Goal: Communication & Community: Answer question/provide support

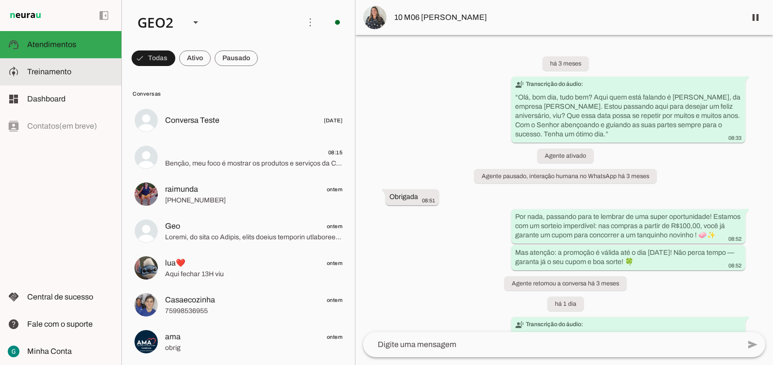
scroll to position [120, 0]
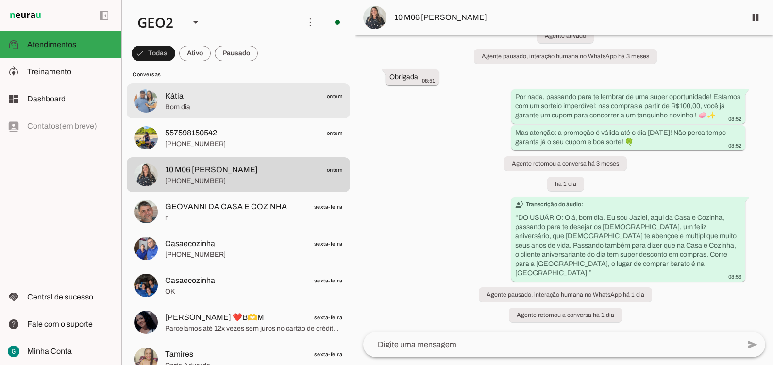
click at [173, 94] on span "Kátia" at bounding box center [174, 96] width 18 height 12
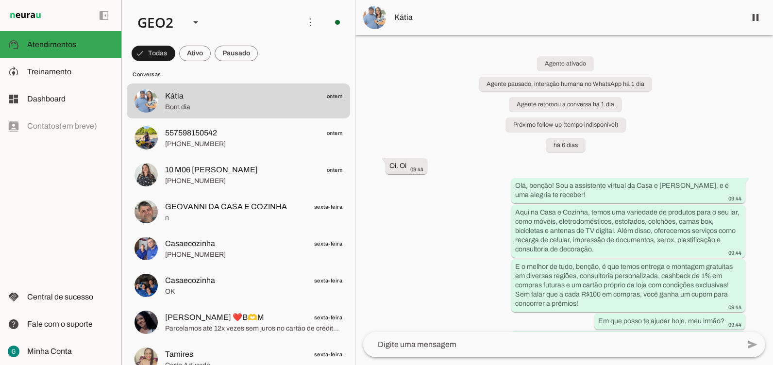
click at [431, 266] on div "Agente ativado Agente pausado, interação humana no WhatsApp há 1 dia Agente ret…" at bounding box center [563, 183] width 417 height 297
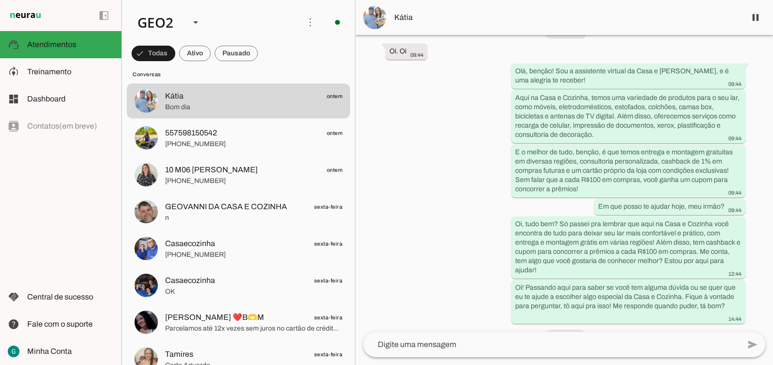
scroll to position [241, 0]
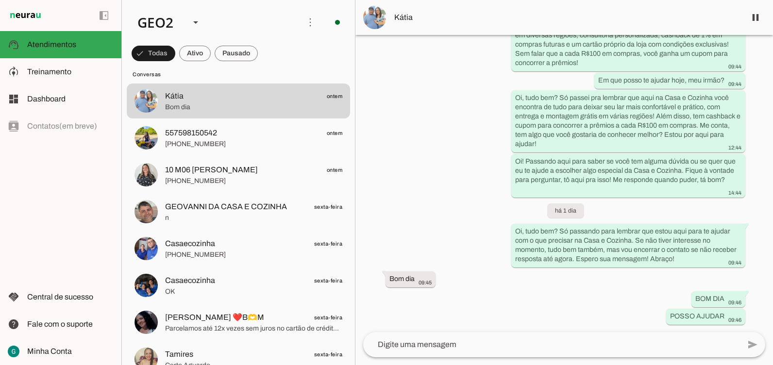
click at [398, 189] on div "Agente ativado Agente pausado, interação humana no WhatsApp há 1 dia Agente ret…" at bounding box center [563, 183] width 417 height 297
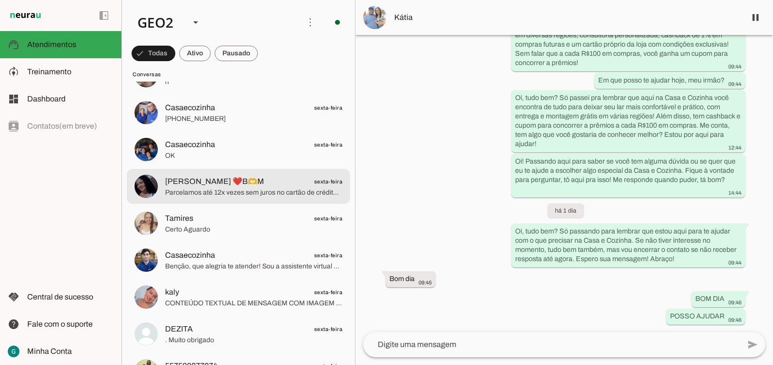
scroll to position [582, 0]
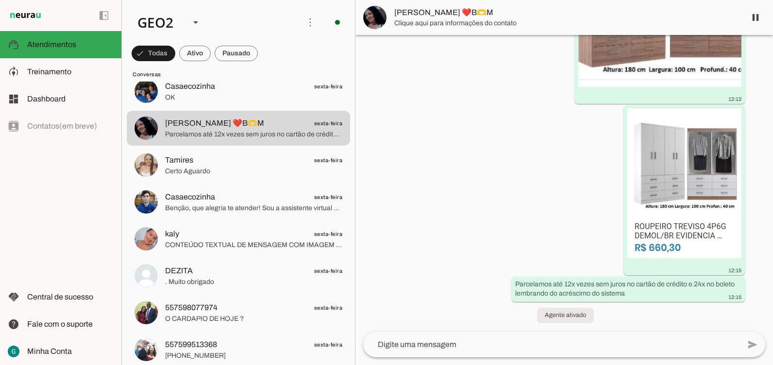
scroll to position [564, 0]
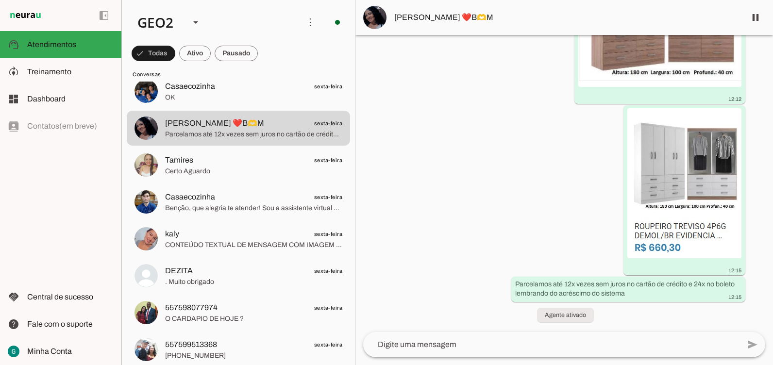
click at [524, 211] on div "há 9 meses MENSAGEM DE AÚDIO: Olá, bom dia, eu sou a Verônica aqui da Casa de C…" at bounding box center [563, 183] width 417 height 297
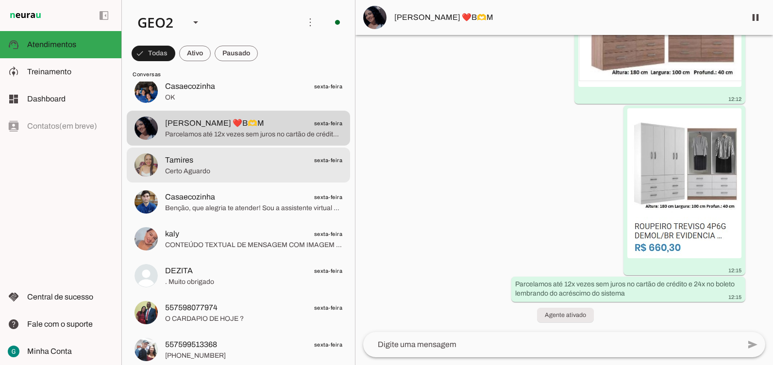
click at [215, 173] on span "Certo Aguardo" at bounding box center [253, 171] width 177 height 10
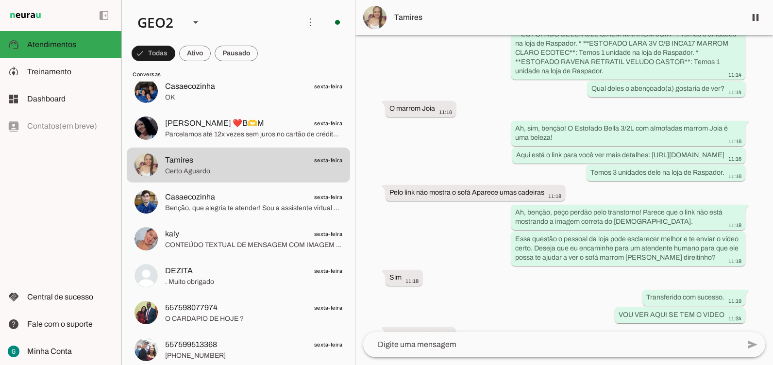
scroll to position [2157, 0]
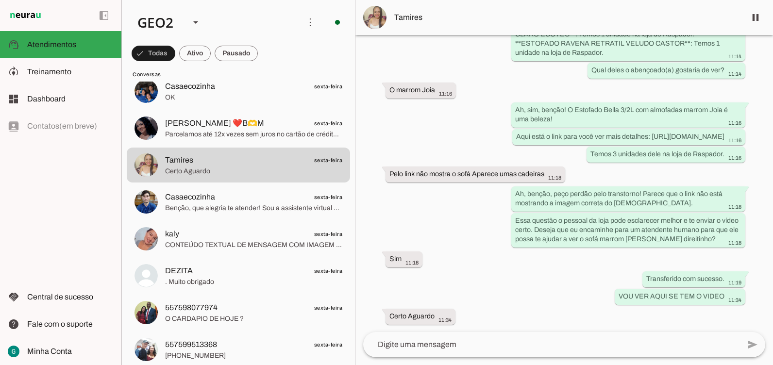
click at [539, 297] on div "Agente ativado Agente pausado, interação humana no WhatsApp há 2 dias Agente at…" at bounding box center [563, 183] width 417 height 297
click at [553, 274] on div "Agente ativado Agente pausado, interação humana no WhatsApp há 2 dias Agente at…" at bounding box center [563, 183] width 417 height 297
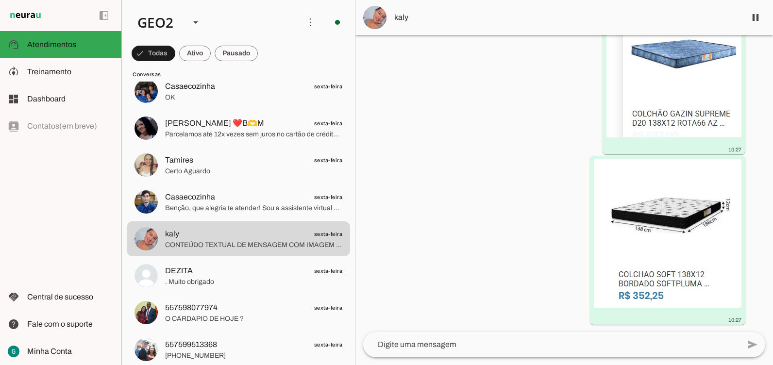
scroll to position [8465, 0]
click at [544, 192] on div "Agente pausado, interação humana no WhatsApp há 8 meses Agente pausado, interaç…" at bounding box center [563, 183] width 417 height 297
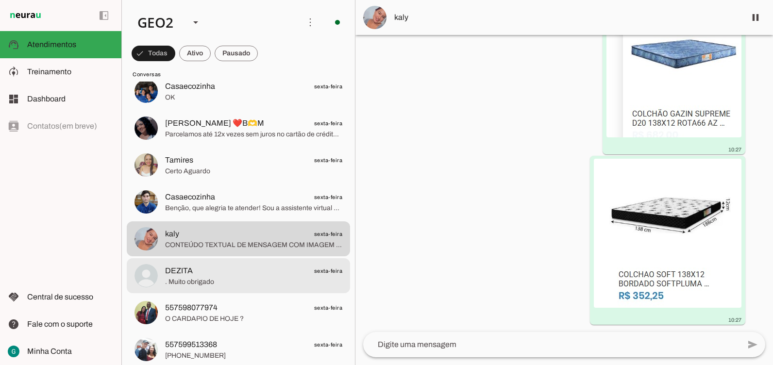
click at [204, 284] on span ". Muito obrigado" at bounding box center [253, 282] width 177 height 10
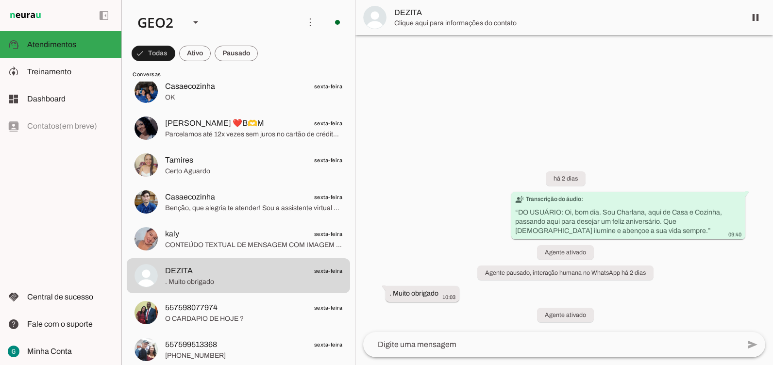
click at [449, 146] on div at bounding box center [563, 182] width 417 height 365
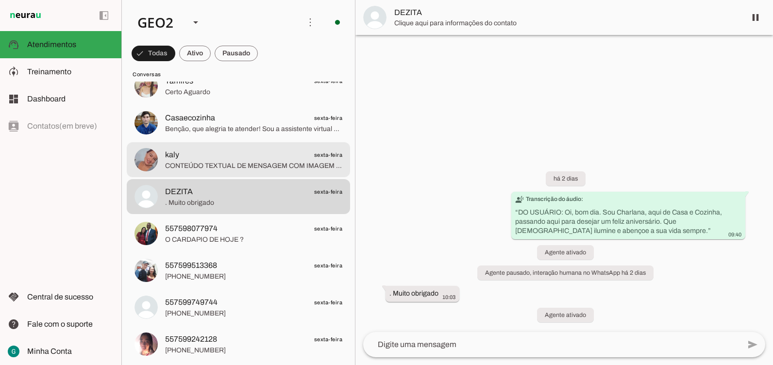
scroll to position [680, 0]
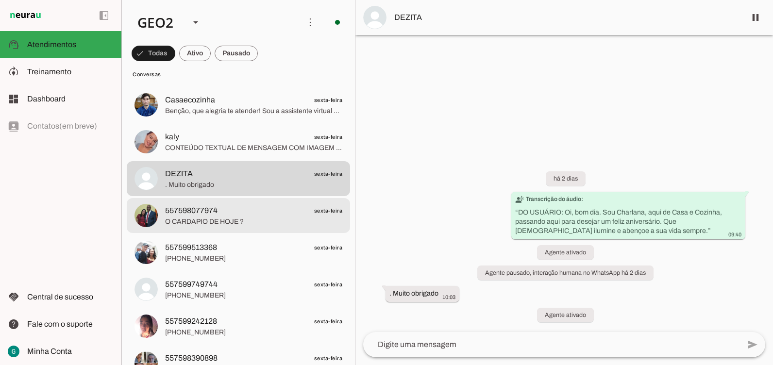
click at [215, 224] on span "O CARDAPIO DE HOJE ?" at bounding box center [253, 222] width 177 height 10
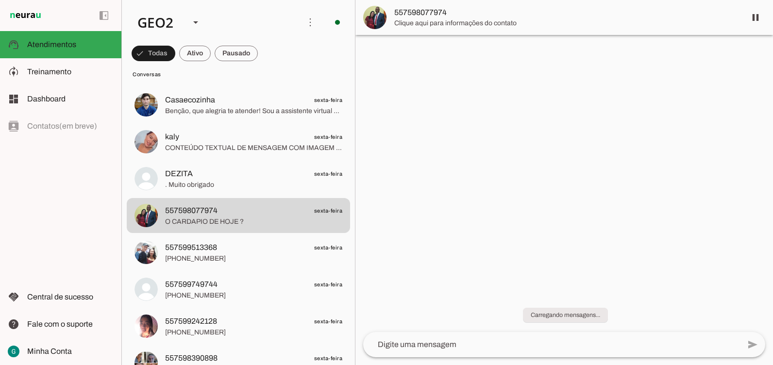
click at [431, 242] on div at bounding box center [563, 182] width 417 height 365
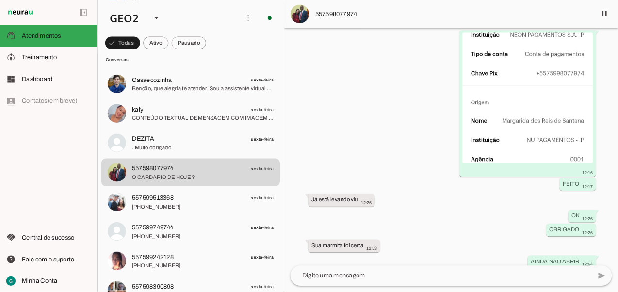
scroll to position [1108, 0]
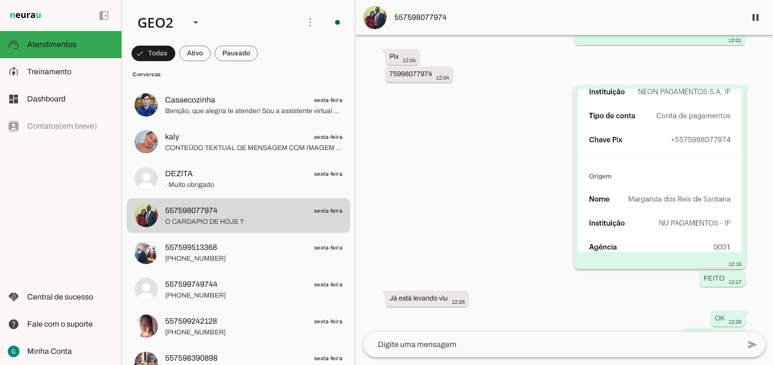
click at [620, 169] on img at bounding box center [659, 170] width 163 height 163
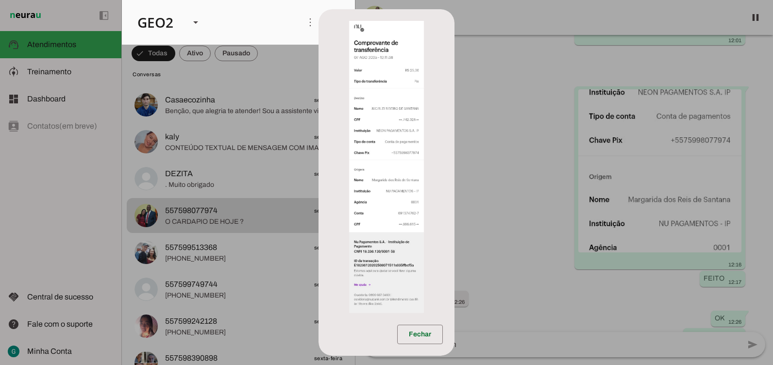
click at [389, 153] on img at bounding box center [386, 167] width 75 height 292
click at [454, 95] on dialog "Fechar" at bounding box center [386, 182] width 136 height 347
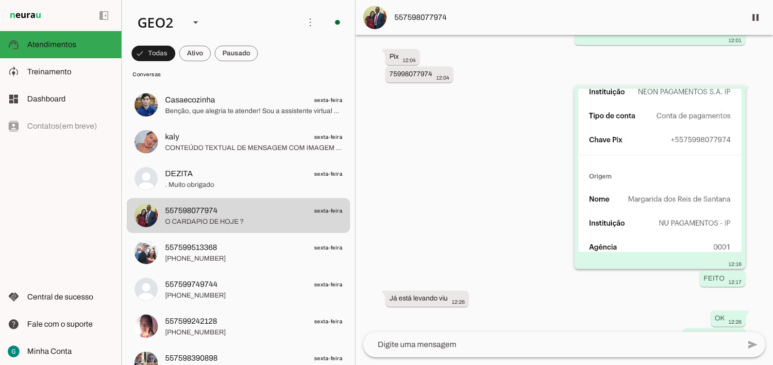
click at [631, 97] on img at bounding box center [659, 170] width 163 height 163
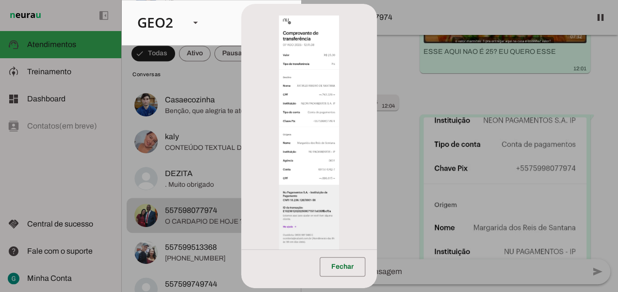
scroll to position [1107, 0]
click at [377, 136] on dialog "Fechar" at bounding box center [309, 146] width 136 height 284
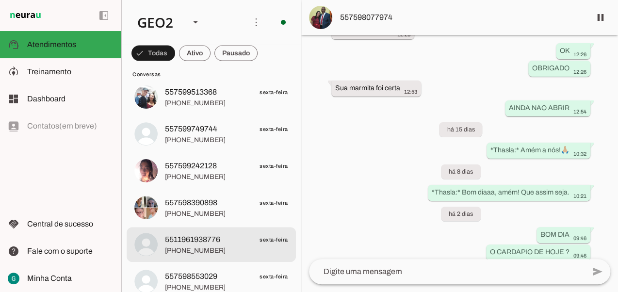
scroll to position [990, 0]
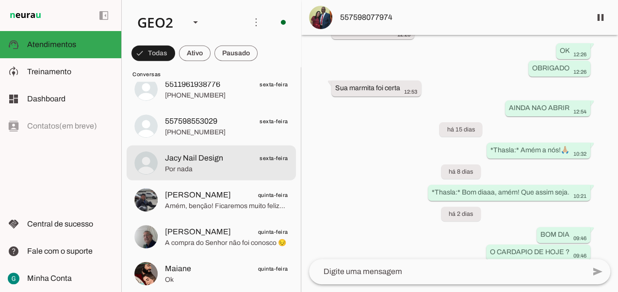
click at [211, 171] on span "Por nada" at bounding box center [226, 170] width 123 height 10
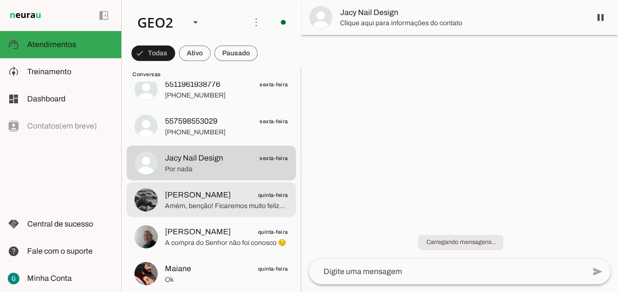
click at [216, 199] on span "[PERSON_NAME] quinta-feira" at bounding box center [226, 195] width 123 height 12
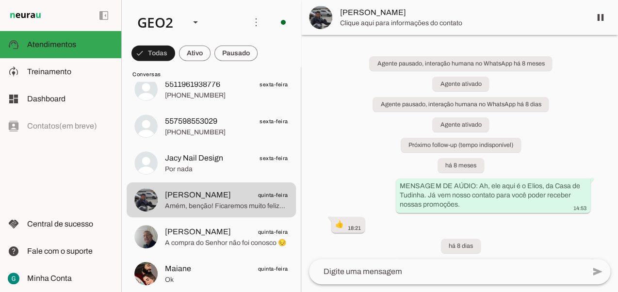
click at [424, 233] on div "Agente pausado, interação humana no WhatsApp há 8 meses Agente ativado Agente p…" at bounding box center [459, 147] width 317 height 224
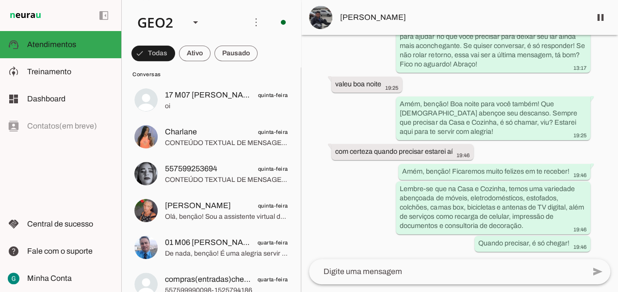
scroll to position [1767, 0]
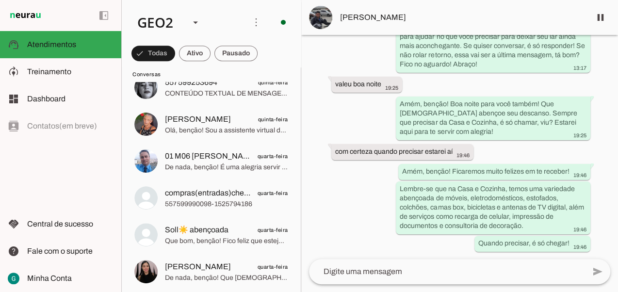
click at [348, 202] on div "Agente pausado, interação humana no WhatsApp há 8 meses Agente ativado Agente p…" at bounding box center [459, 147] width 317 height 224
click at [342, 220] on div "Agente pausado, interação humana no WhatsApp há 8 meses Agente ativado Agente p…" at bounding box center [459, 147] width 317 height 224
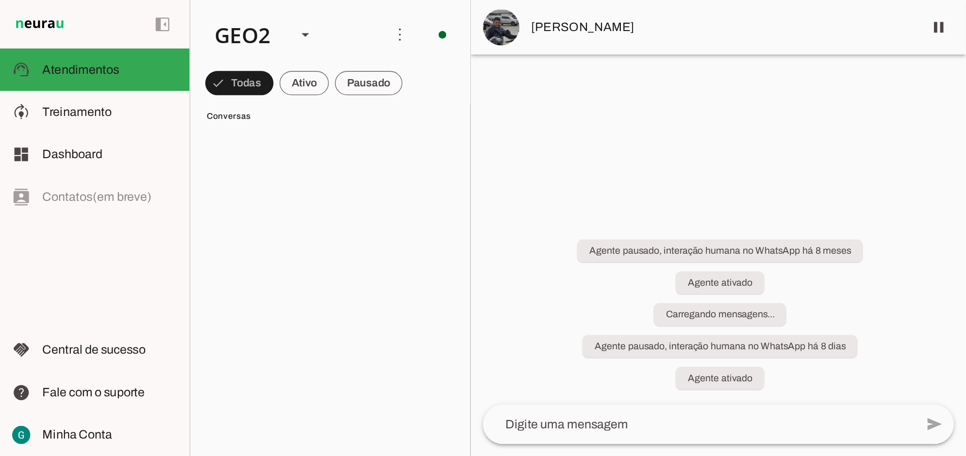
scroll to position [0, 0]
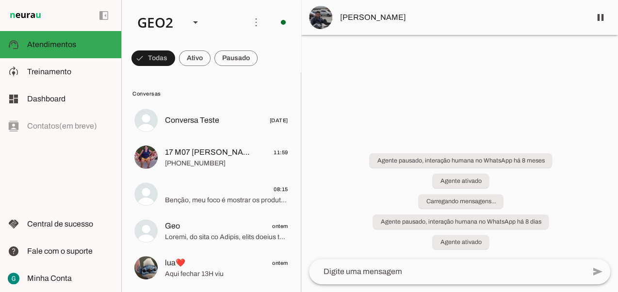
click at [475, 134] on div "Agente pausado, interação humana no WhatsApp há 8 meses Agente ativado Carregan…" at bounding box center [459, 195] width 317 height 127
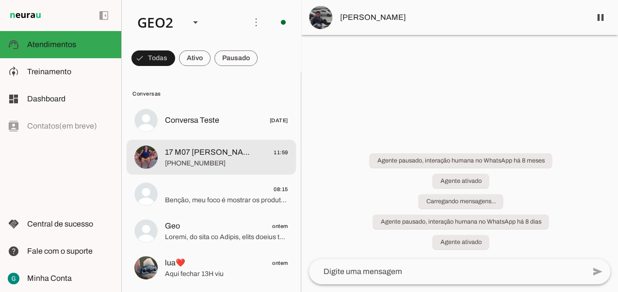
click at [187, 138] on md-item "17 M07 [PERSON_NAME]. Queima Grande 11:59 [PHONE_NUMBER]" at bounding box center [211, 120] width 169 height 35
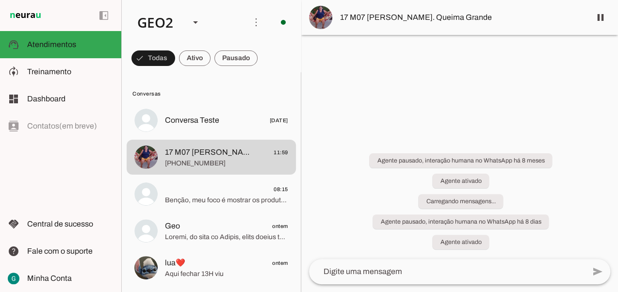
click at [353, 154] on div "Agente pausado, interação humana no WhatsApp há 8 meses Agente ativado Carregan…" at bounding box center [459, 195] width 317 height 127
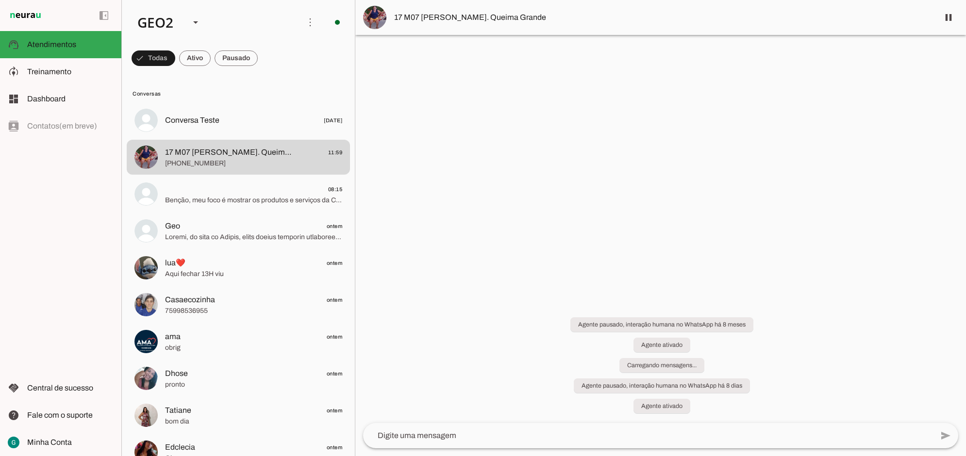
click at [557, 161] on div at bounding box center [660, 228] width 611 height 456
click at [484, 187] on div at bounding box center [660, 228] width 611 height 456
click at [622, 122] on div at bounding box center [660, 228] width 611 height 456
click at [537, 243] on div at bounding box center [660, 228] width 611 height 456
click at [520, 291] on div at bounding box center [660, 228] width 611 height 456
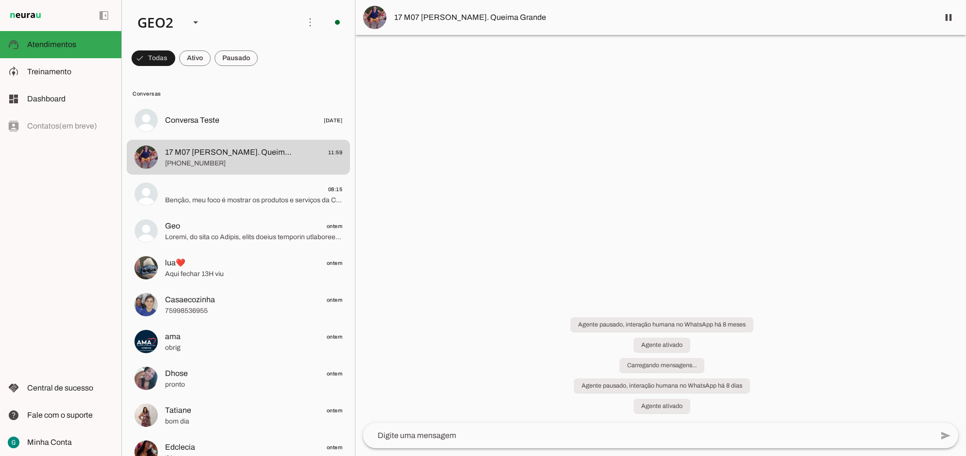
click at [607, 198] on div at bounding box center [660, 228] width 611 height 456
click at [510, 271] on div at bounding box center [660, 228] width 611 height 456
click at [542, 241] on div at bounding box center [660, 228] width 611 height 456
